Goal: Book appointment/travel/reservation

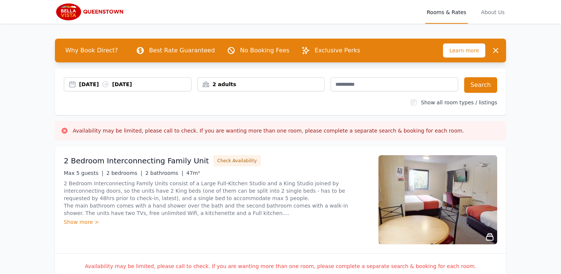
click at [242, 81] on div "2 adults" at bounding box center [261, 84] width 127 height 7
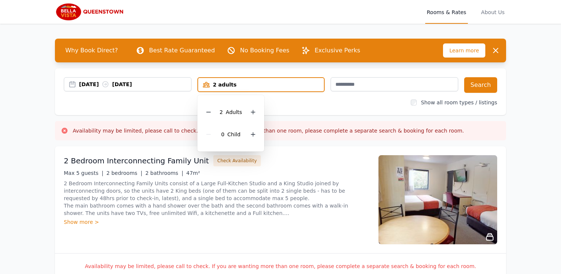
click at [242, 82] on div "2 adults" at bounding box center [261, 84] width 126 height 7
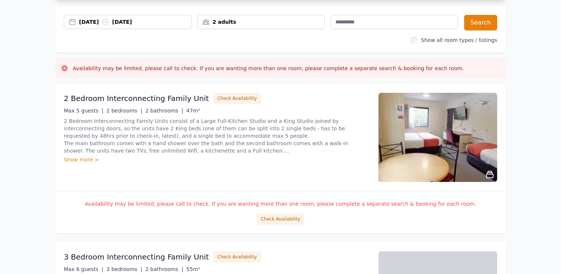
scroll to position [63, 0]
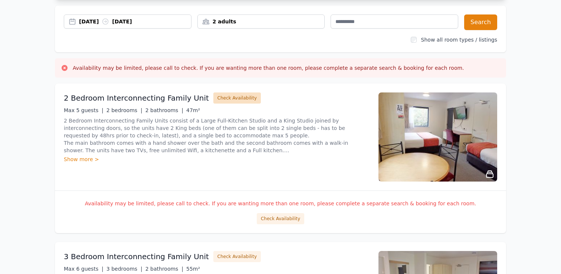
click at [214, 100] on button "Check Availability" at bounding box center [236, 97] width 47 height 11
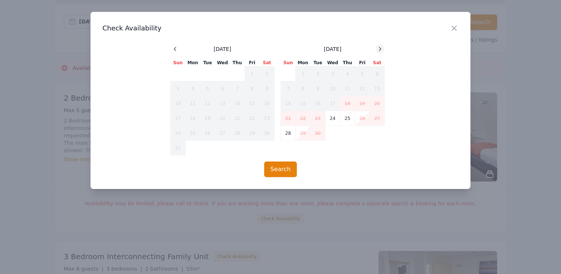
click at [384, 51] on div at bounding box center [379, 49] width 9 height 9
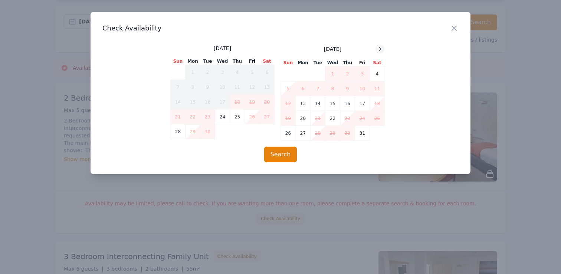
click at [384, 51] on div at bounding box center [379, 49] width 9 height 9
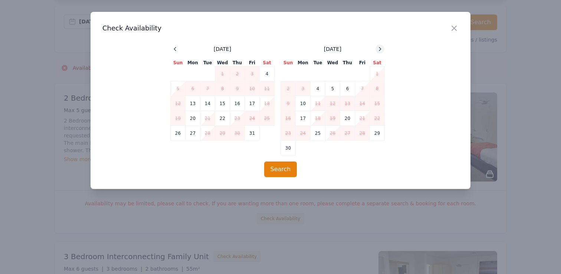
click at [384, 51] on div at bounding box center [379, 49] width 9 height 9
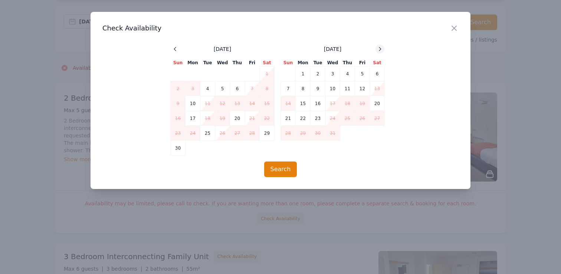
click at [384, 51] on div at bounding box center [379, 49] width 9 height 9
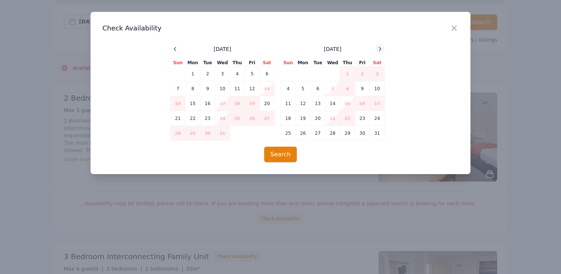
click at [384, 51] on div at bounding box center [379, 49] width 9 height 9
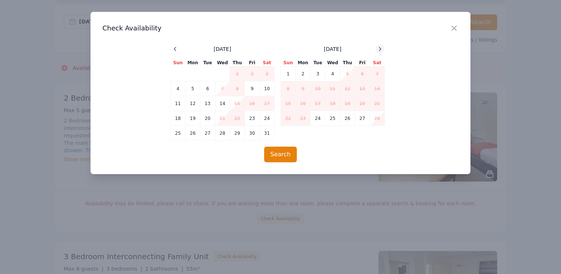
click at [384, 51] on div at bounding box center [379, 49] width 9 height 9
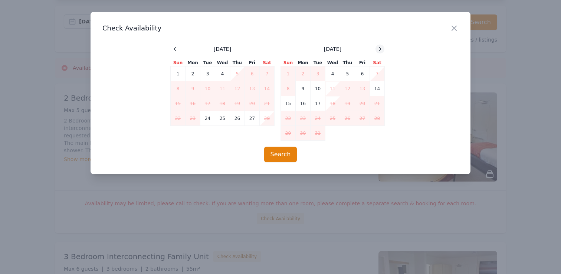
click at [384, 51] on div at bounding box center [379, 49] width 9 height 9
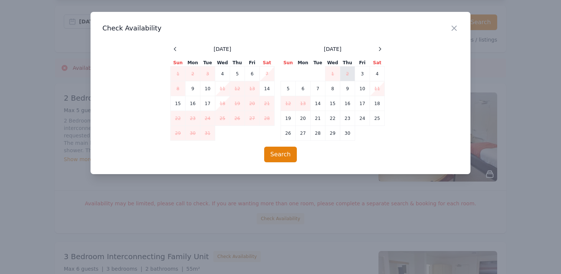
click at [351, 76] on td "2" at bounding box center [347, 73] width 15 height 15
click at [358, 76] on td "3" at bounding box center [362, 73] width 15 height 15
click at [453, 30] on icon "button" at bounding box center [454, 28] width 9 height 9
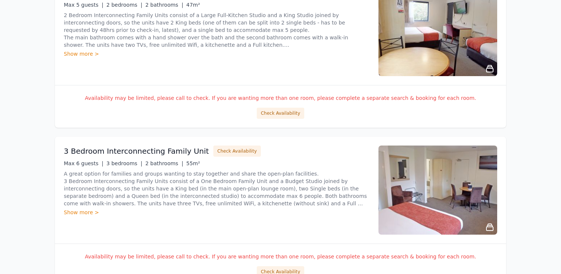
scroll to position [0, 0]
